Goal: Transaction & Acquisition: Purchase product/service

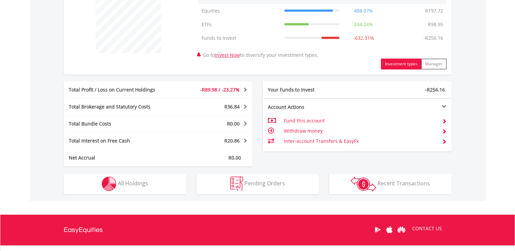
scroll to position [269, 0]
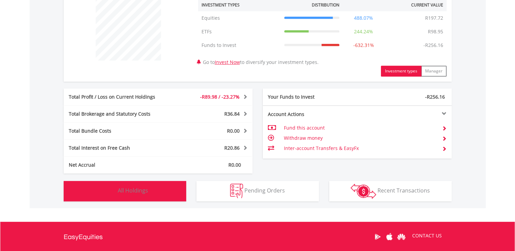
drag, startPoint x: 117, startPoint y: 190, endPoint x: 84, endPoint y: 64, distance: 130.2
click at [84, 64] on div "R40.51 CURRENT VALUE Movement on Current Holdings: -R89.98 Profit & Loss Value …" at bounding box center [258, 75] width 456 height 267
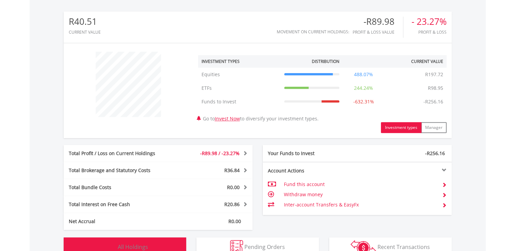
scroll to position [201, 0]
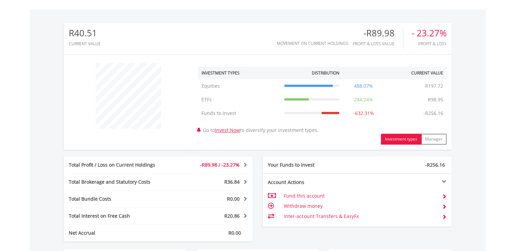
click at [358, 114] on td "-632.31%" at bounding box center [362, 113] width 41 height 14
drag, startPoint x: 428, startPoint y: 114, endPoint x: 442, endPoint y: 112, distance: 14.3
click at [442, 112] on td "-R256.16" at bounding box center [433, 113] width 27 height 14
drag, startPoint x: 442, startPoint y: 112, endPoint x: 392, endPoint y: 109, distance: 50.4
click at [392, 109] on tr "Funds to Invest Funds to Invest -R256.16 -632.31% -R256.16" at bounding box center [322, 113] width 248 height 14
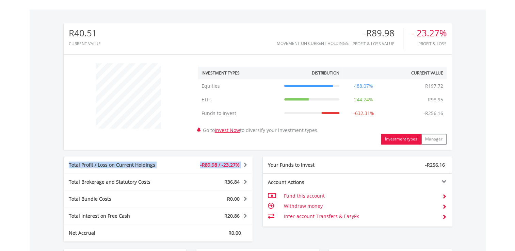
drag, startPoint x: 246, startPoint y: 164, endPoint x: 249, endPoint y: 148, distance: 16.4
click at [249, 148] on div "R40.51 CURRENT VALUE Movement on Current Holdings: -R89.98 Profit & Loss Value …" at bounding box center [258, 132] width 388 height 218
drag, startPoint x: 249, startPoint y: 148, endPoint x: 260, endPoint y: 191, distance: 44.5
click at [260, 191] on div "Account Actions Fund this account Withdraw money Inter-account Transfers & Easy…" at bounding box center [356, 199] width 199 height 53
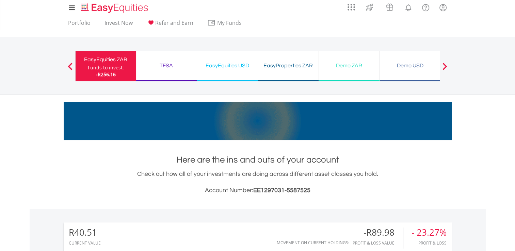
scroll to position [0, 0]
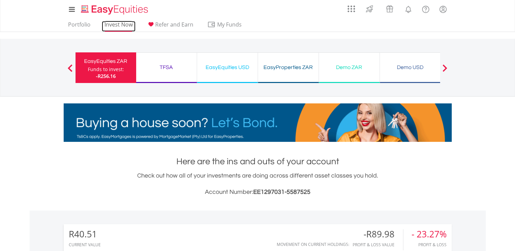
click at [116, 26] on link "Invest Now" at bounding box center [119, 26] width 34 height 11
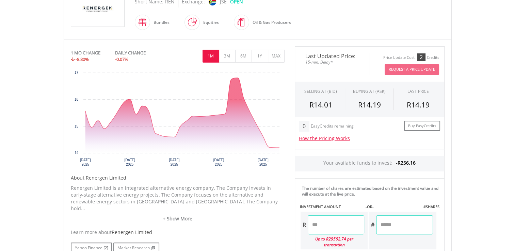
scroll to position [136, 0]
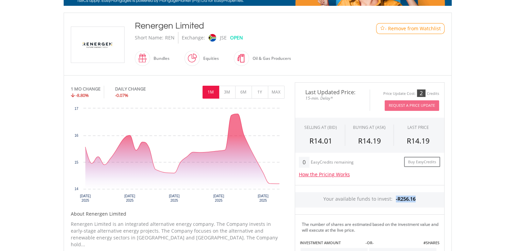
drag, startPoint x: 397, startPoint y: 198, endPoint x: 423, endPoint y: 197, distance: 26.5
click at [423, 197] on div "Your available funds to invest: -R256.16" at bounding box center [369, 199] width 149 height 15
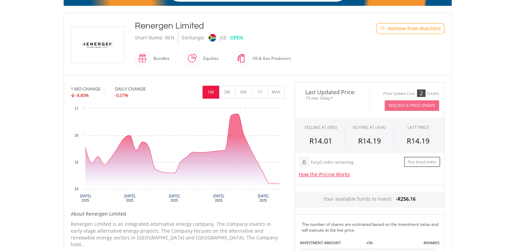
click at [423, 197] on div "Your available funds to invest: -R256.16" at bounding box center [369, 199] width 149 height 15
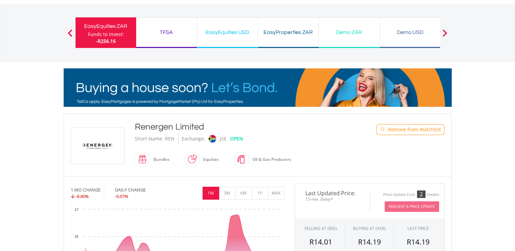
scroll to position [0, 0]
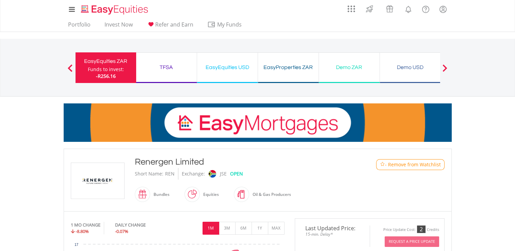
click at [164, 66] on div "TFSA" at bounding box center [166, 68] width 52 height 10
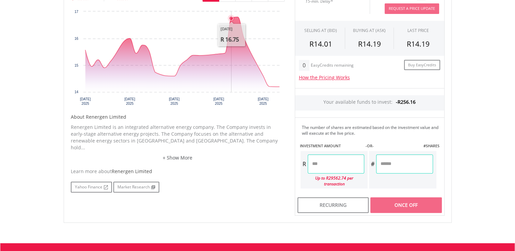
scroll to position [238, 0]
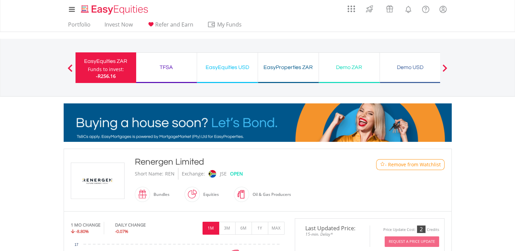
drag, startPoint x: 106, startPoint y: 71, endPoint x: 108, endPoint y: 68, distance: 4.0
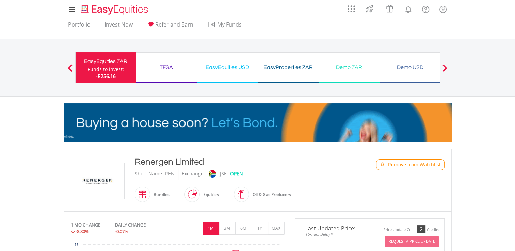
click at [106, 71] on div "Funds to invest:" at bounding box center [106, 69] width 36 height 7
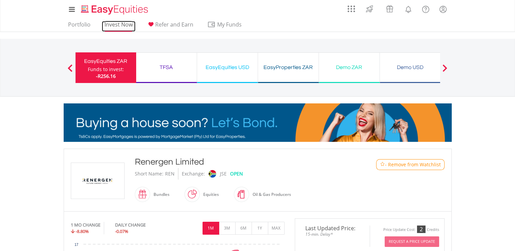
click at [116, 24] on link "Invest Now" at bounding box center [119, 26] width 34 height 11
